Goal: Task Accomplishment & Management: Use online tool/utility

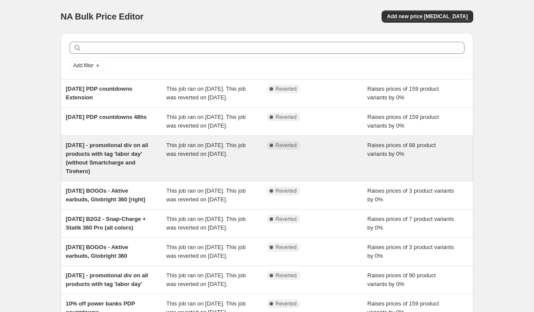
click at [92, 175] on span "[DATE] - promotional div on all products with tag 'labor day' (without Smartcha…" at bounding box center [107, 158] width 83 height 33
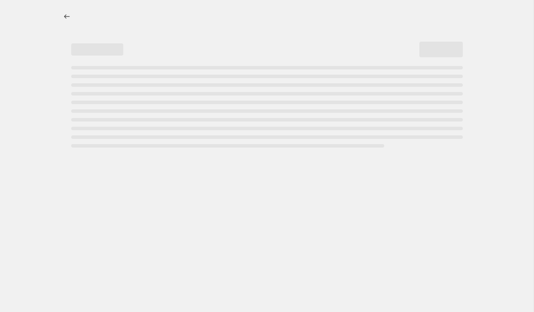
select select "percentage"
select select "no_change"
select select "tag"
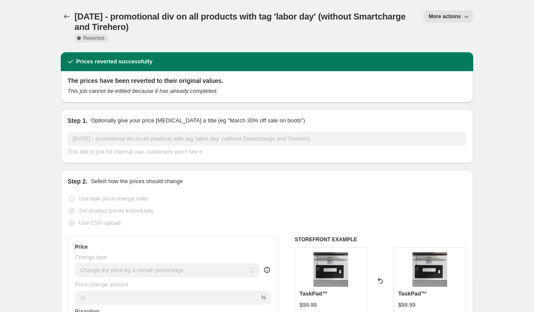
click at [446, 15] on span "More actions" at bounding box center [445, 16] width 32 height 7
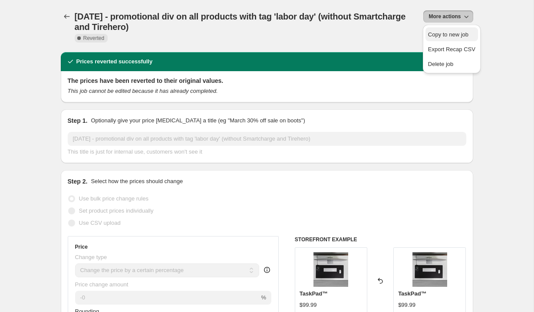
click at [447, 35] on span "Copy to new job" at bounding box center [448, 34] width 40 height 7
select select "percentage"
select select "no_change"
select select "tag"
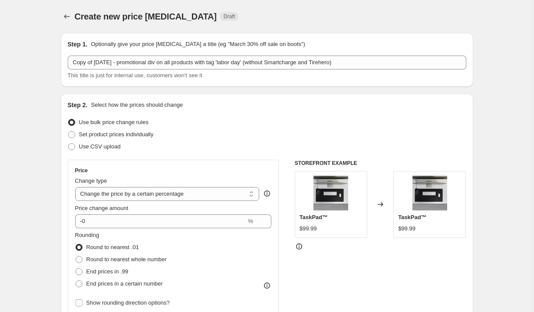
click at [198, 71] on div "Copy of [DATE] - promotional div on all products with tag 'labor day' (without …" at bounding box center [267, 68] width 399 height 24
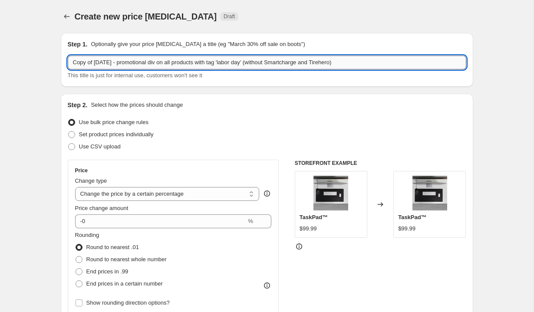
click at [155, 65] on input "Copy of [DATE] - promotional div on all products with tag 'labor day' (without …" at bounding box center [267, 63] width 399 height 14
type input "NFL Activation - NFL div on all products"
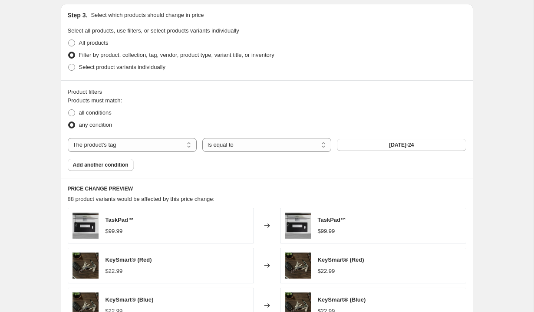
scroll to position [460, 0]
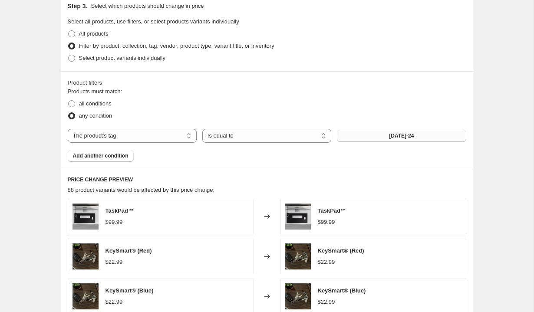
click at [400, 136] on span "[DATE]-24" at bounding box center [401, 135] width 25 height 7
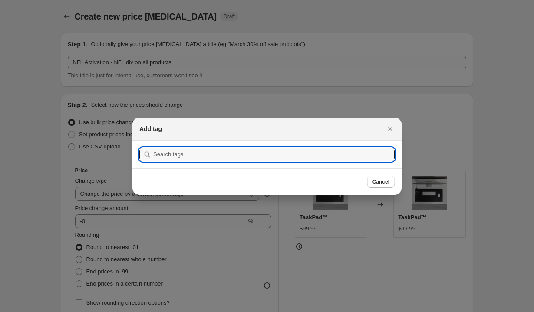
scroll to position [0, 0]
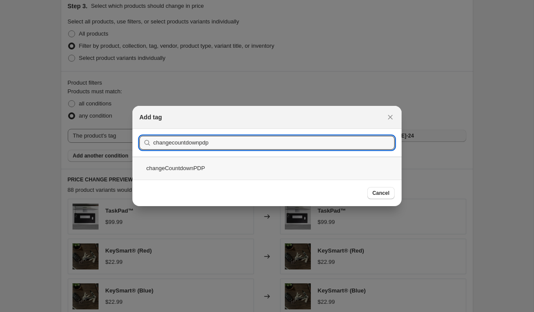
type input "changecountdownpdp"
click at [213, 158] on div "changeCountdownPDP" at bounding box center [266, 168] width 269 height 23
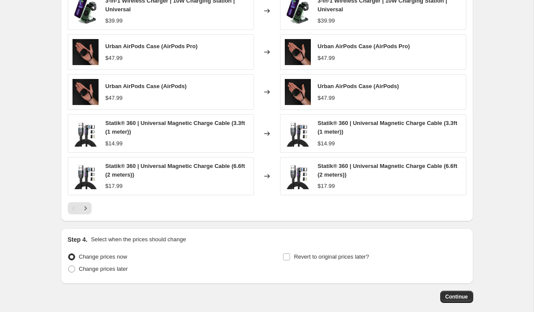
scroll to position [711, 0]
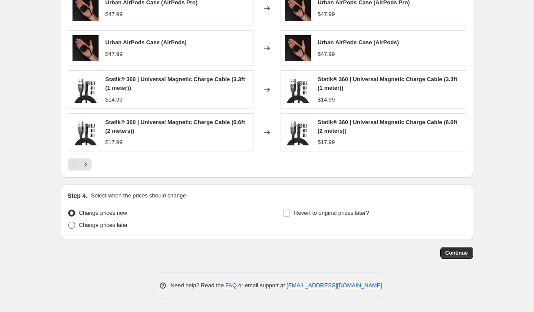
click at [118, 226] on span "Change prices later" at bounding box center [103, 225] width 49 height 7
click at [69, 222] on input "Change prices later" at bounding box center [68, 222] width 0 height 0
radio input "true"
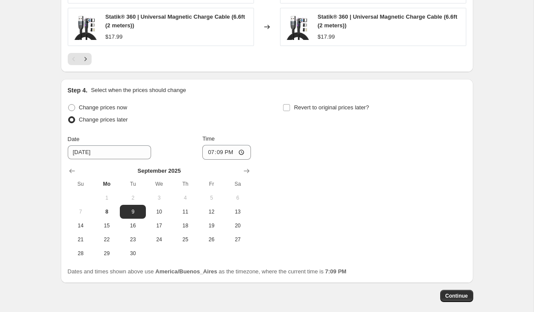
scroll to position [831, 0]
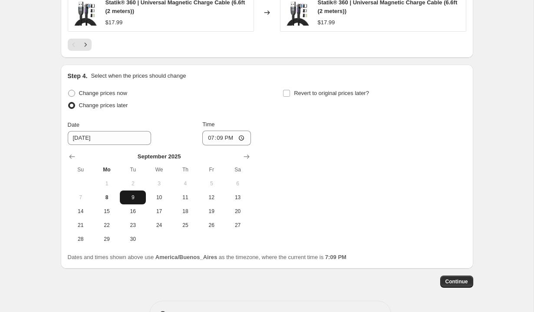
click at [132, 195] on span "9" at bounding box center [132, 197] width 19 height 7
click at [209, 139] on input "19:09" at bounding box center [226, 138] width 49 height 15
click at [218, 139] on input "13:09" at bounding box center [226, 138] width 49 height 15
click at [228, 138] on input "13:00" at bounding box center [226, 138] width 49 height 15
type input "01:00"
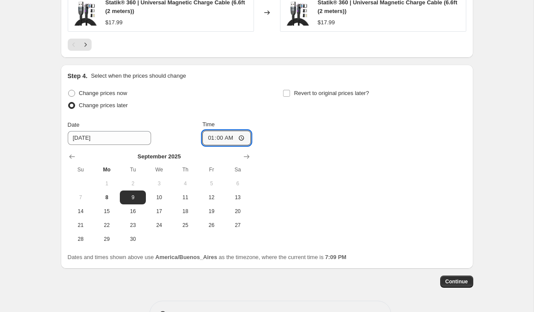
click at [279, 129] on div "Change prices now Change prices later Date [DATE] Time 01:00 [DATE] Su Mo Tu We…" at bounding box center [267, 166] width 399 height 159
click at [302, 96] on span "Revert to original prices later?" at bounding box center [331, 93] width 75 height 7
click at [290, 96] on input "Revert to original prices later?" at bounding box center [286, 93] width 7 height 7
checkbox input "true"
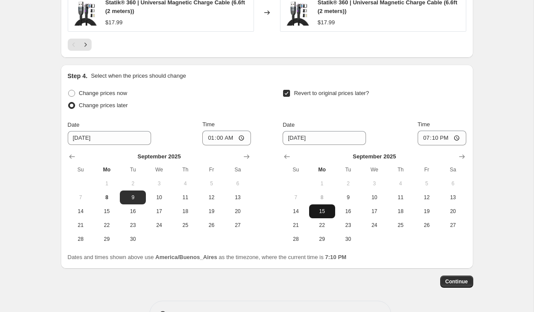
click at [321, 212] on span "15" at bounding box center [322, 211] width 19 height 7
click at [427, 140] on input "19:10" at bounding box center [442, 138] width 49 height 15
click at [433, 139] on input "13:10" at bounding box center [442, 138] width 49 height 15
click at [445, 140] on input "13:00" at bounding box center [442, 138] width 49 height 15
type input "01:00"
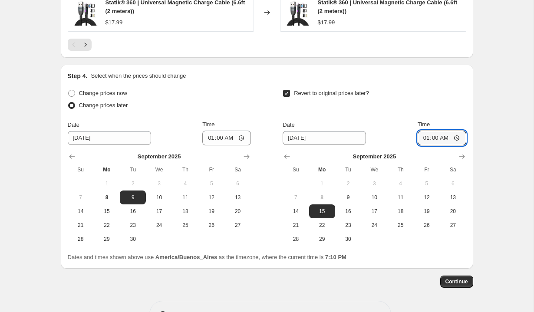
click at [456, 111] on div "Revert to original prices later?" at bounding box center [374, 100] width 183 height 26
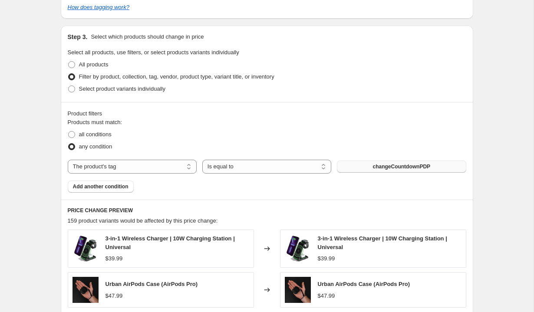
scroll to position [859, 0]
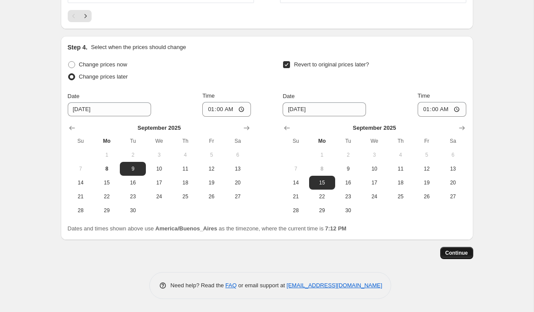
click at [455, 256] on span "Continue" at bounding box center [457, 253] width 23 height 7
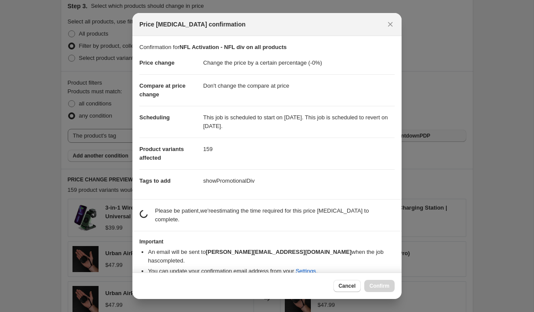
scroll to position [0, 0]
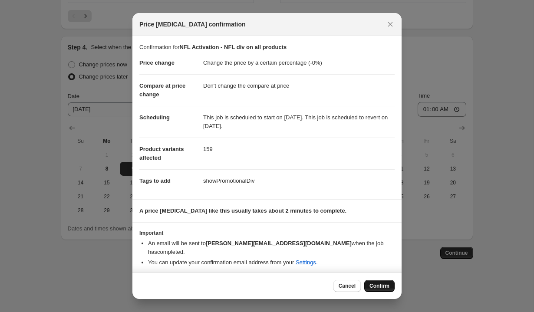
click at [371, 283] on span "Confirm" at bounding box center [380, 286] width 20 height 7
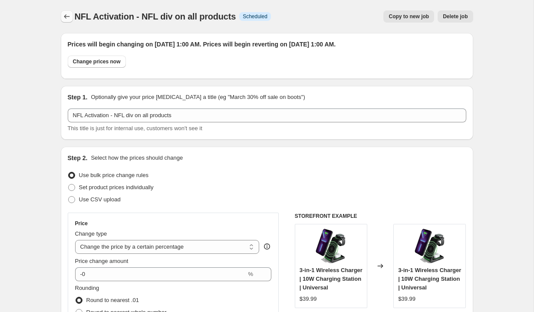
click at [63, 14] on icon "Price change jobs" at bounding box center [67, 16] width 9 height 9
